Goal: Find specific page/section: Find specific page/section

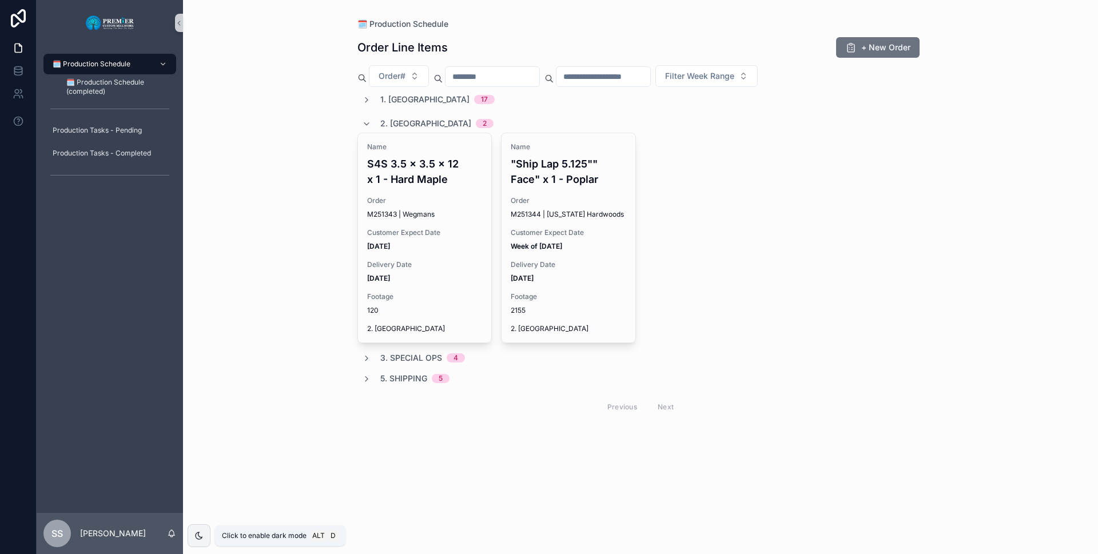
click at [366, 122] on icon "scrollable content" at bounding box center [366, 124] width 9 height 9
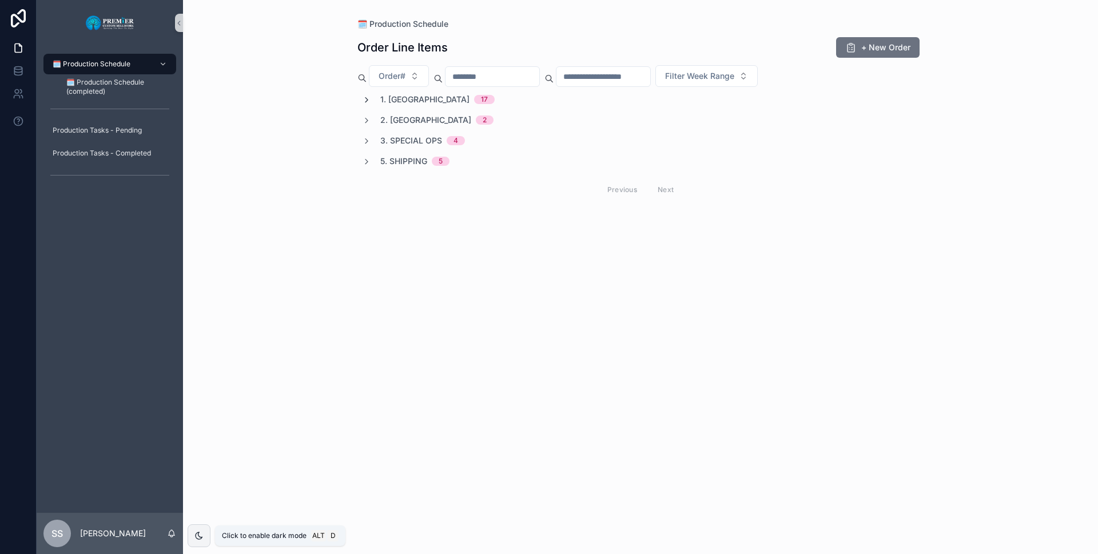
click at [367, 102] on icon "scrollable content" at bounding box center [366, 100] width 9 height 9
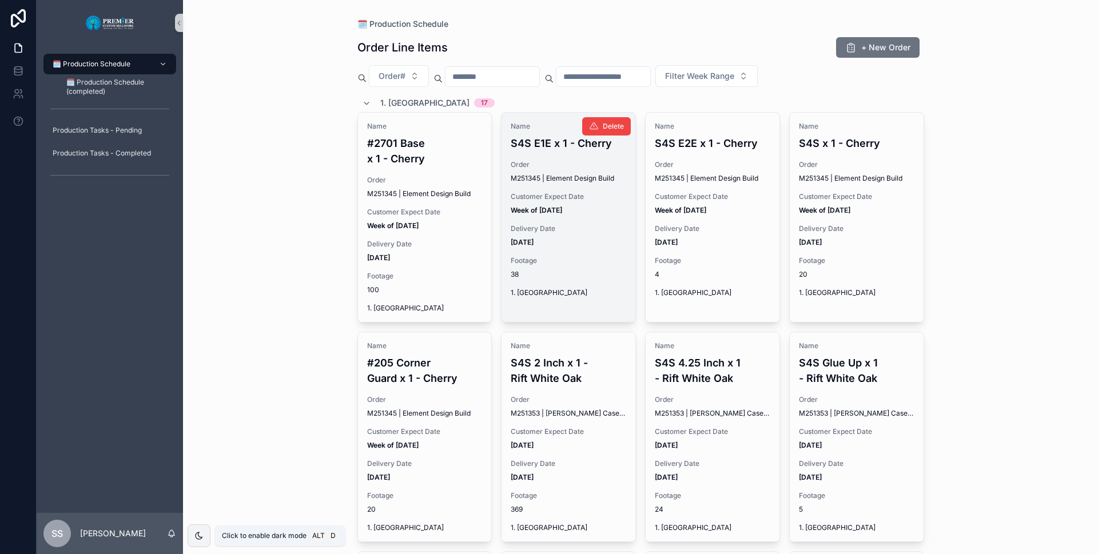
click at [564, 157] on div "Name S4S E1E x 1 - Cherry Order M251345 | Element Design Build Customer Expect …" at bounding box center [569, 210] width 134 height 194
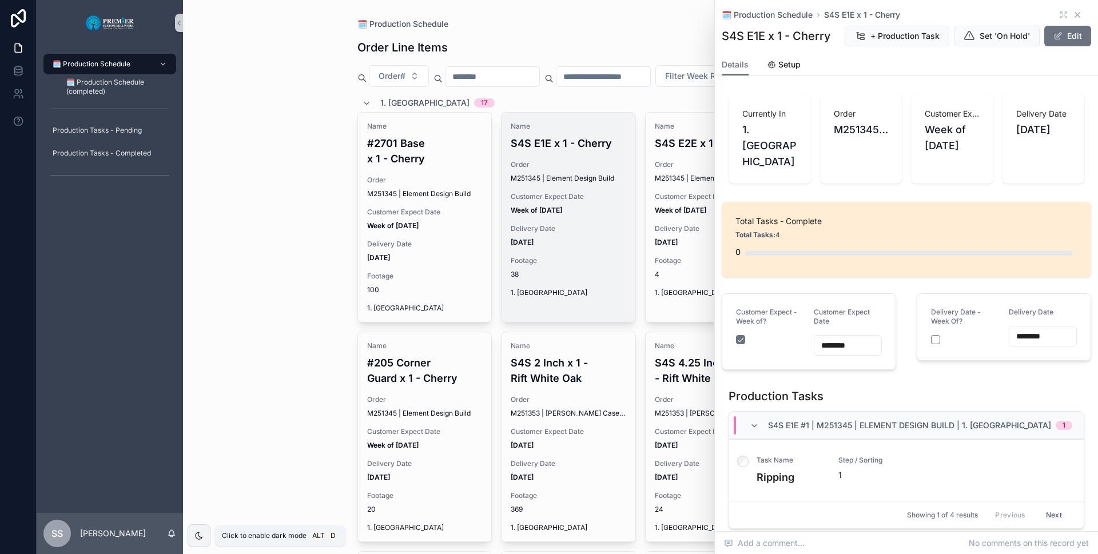
click at [1075, 15] on icon "scrollable content" at bounding box center [1077, 15] width 5 height 5
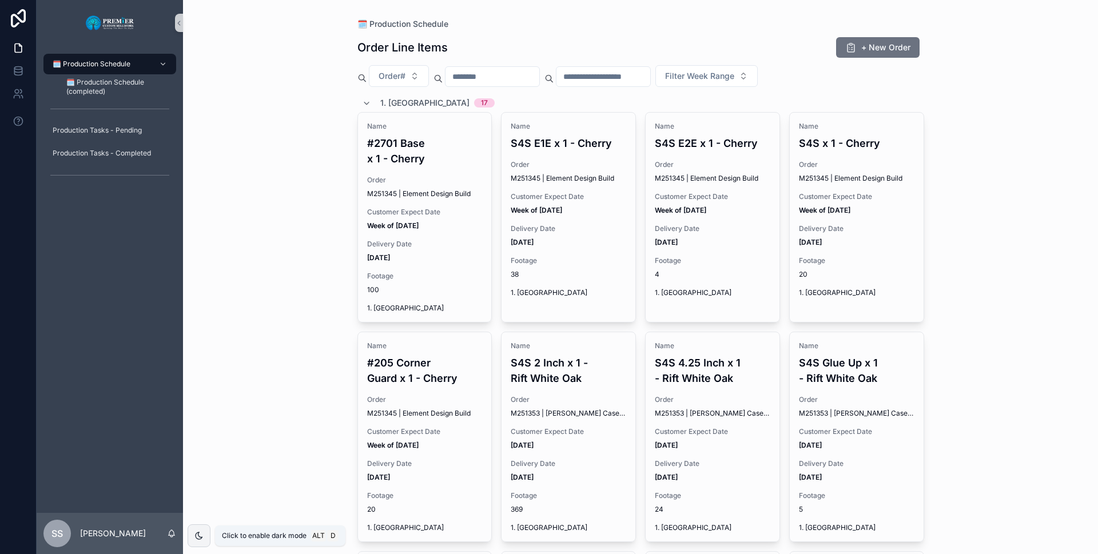
click at [1064, 14] on div "🗓️ Production Schedule Order Line Items + New Order Order# Filter Week Range 1.…" at bounding box center [640, 277] width 915 height 554
click at [362, 103] on icon "scrollable content" at bounding box center [366, 103] width 9 height 9
